Goal: Navigation & Orientation: Find specific page/section

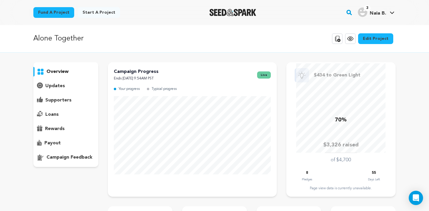
scroll to position [28, 0]
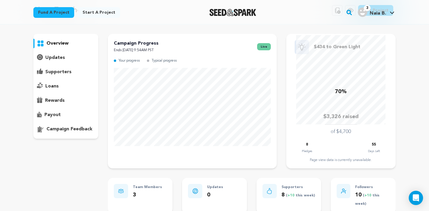
click at [59, 74] on p "supporters" at bounding box center [58, 71] width 26 height 7
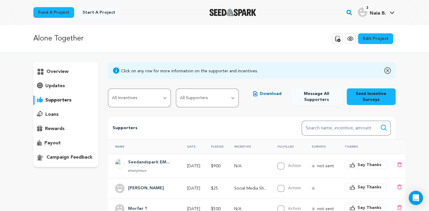
click at [61, 115] on div "loans" at bounding box center [65, 115] width 65 height 10
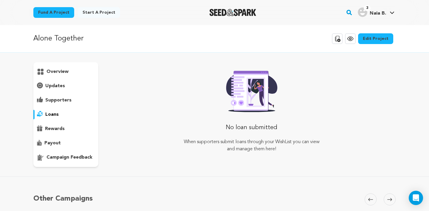
click at [61, 96] on div "supporters" at bounding box center [65, 101] width 65 height 10
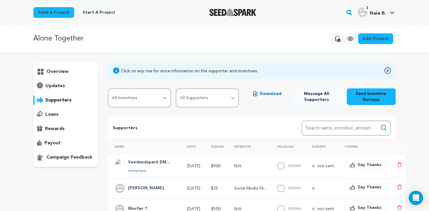
click at [71, 130] on div "rewards" at bounding box center [65, 129] width 65 height 10
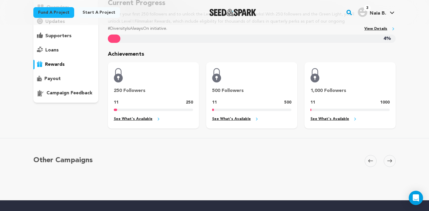
scroll to position [66, 0]
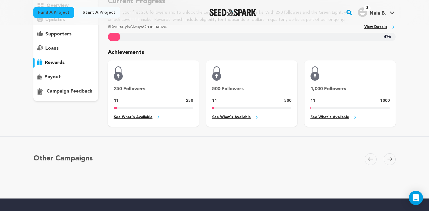
click at [70, 78] on div "payout" at bounding box center [65, 77] width 65 height 10
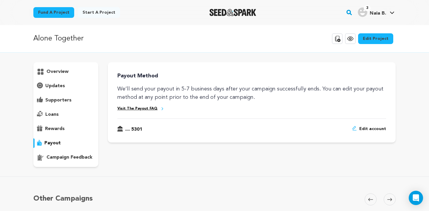
click at [72, 160] on p "campaign feedback" at bounding box center [69, 157] width 46 height 7
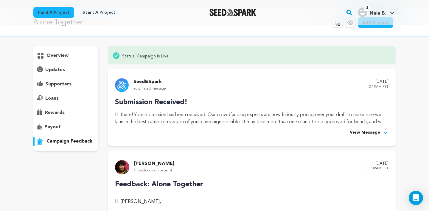
scroll to position [12, 0]
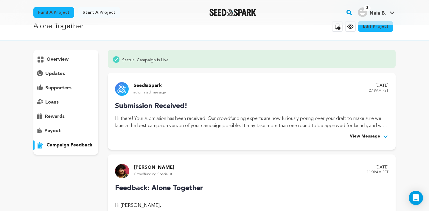
click at [63, 65] on div "overview" at bounding box center [65, 102] width 65 height 105
click at [63, 62] on p "overview" at bounding box center [57, 59] width 22 height 7
